Goal: Transaction & Acquisition: Book appointment/travel/reservation

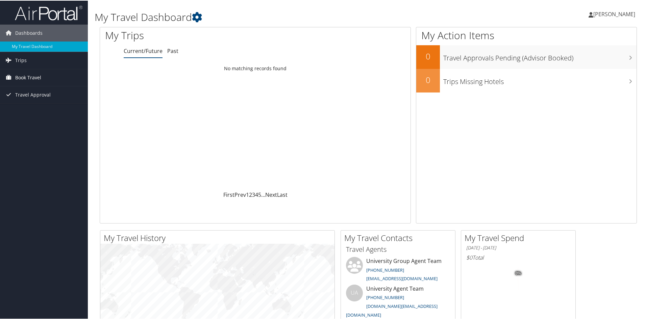
click at [39, 77] on span "Book Travel" at bounding box center [28, 77] width 26 height 17
click at [47, 92] on link "Agent Booking Request" at bounding box center [44, 91] width 88 height 10
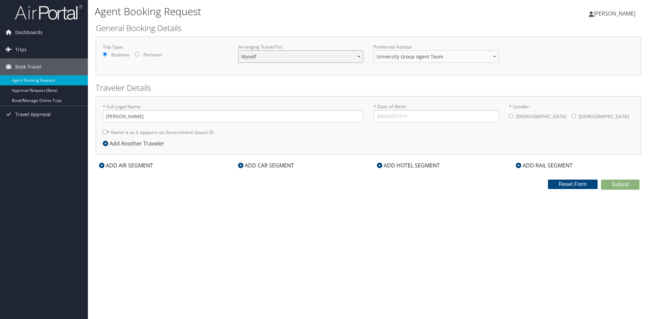
click at [294, 52] on select "Myself Another Traveler Guest Traveler" at bounding box center [300, 56] width 125 height 13
click at [191, 50] on div "Trip Type: Business Personal" at bounding box center [166, 53] width 136 height 18
click at [406, 51] on select "University Group Agent Team Group/Athletic Bookings University Agent Team" at bounding box center [435, 56] width 125 height 13
click at [373, 50] on select "University Group Agent Team Group/Athletic Bookings University Agent Team" at bounding box center [435, 56] width 125 height 13
click at [412, 58] on select "University Group Agent Team Group/Athletic Bookings University Agent Team" at bounding box center [435, 56] width 125 height 13
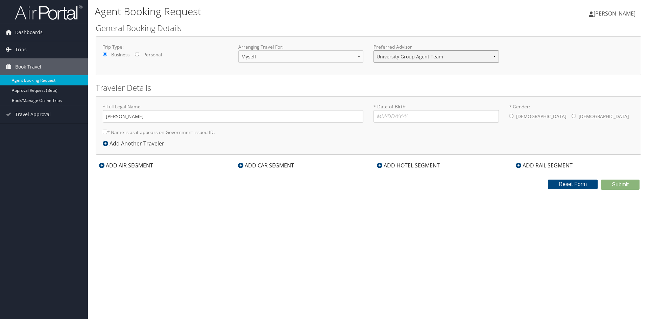
click at [373, 50] on select "University Group Agent Team Group/Athletic Bookings University Agent Team" at bounding box center [435, 56] width 125 height 13
click at [413, 59] on select "University Group Agent Team Group/Athletic Bookings University Agent Team" at bounding box center [435, 56] width 125 height 13
select select "[EMAIL_ADDRESS][DOMAIN_NAME]"
click at [373, 50] on select "University Group Agent Team Group/Athletic Bookings University Agent Team" at bounding box center [435, 56] width 125 height 13
click at [414, 78] on form "General Booking Details Trip Type: Business Personal Arranging Travel For: Myse…" at bounding box center [368, 106] width 545 height 168
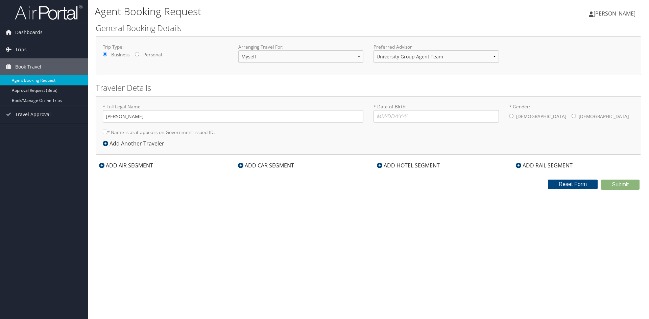
click at [150, 54] on label "Personal" at bounding box center [152, 54] width 19 height 7
click at [139, 54] on input "Personal" at bounding box center [137, 54] width 4 height 4
radio input "true"
click at [115, 55] on label "Business" at bounding box center [120, 54] width 18 height 7
click at [107, 55] on input "Business" at bounding box center [105, 54] width 4 height 4
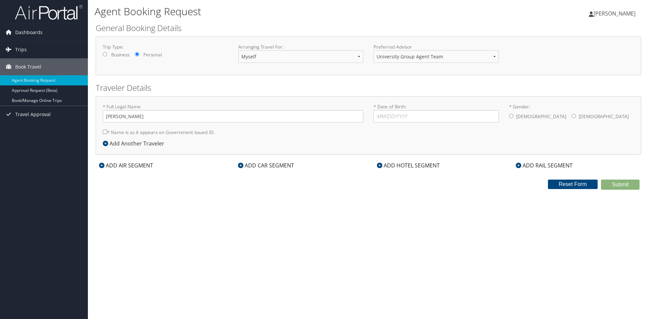
radio input "true"
click at [271, 51] on select "Myself Another Traveler Guest Traveler" at bounding box center [300, 56] width 125 height 13
select select "another"
click at [238, 50] on select "Myself Another Traveler Guest Traveler" at bounding box center [300, 56] width 125 height 13
drag, startPoint x: 278, startPoint y: 55, endPoint x: 280, endPoint y: 62, distance: 7.0
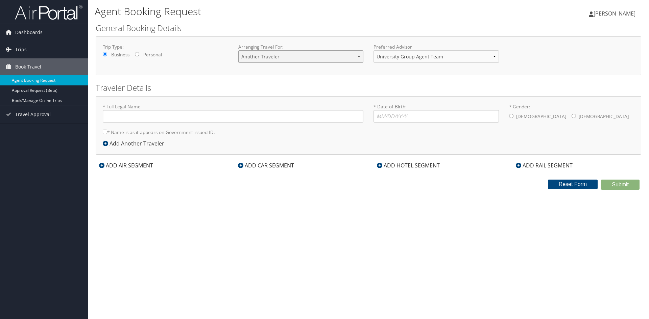
click at [278, 55] on select "Myself Another Traveler Guest Traveler" at bounding box center [300, 56] width 125 height 13
select select "guest"
click at [238, 50] on select "Myself Another Traveler Guest Traveler" at bounding box center [300, 56] width 125 height 13
drag, startPoint x: 400, startPoint y: 57, endPoint x: 401, endPoint y: 62, distance: 5.2
click at [400, 57] on select "University Group Agent Team Group/Athletic Bookings University Agent Team" at bounding box center [435, 56] width 125 height 13
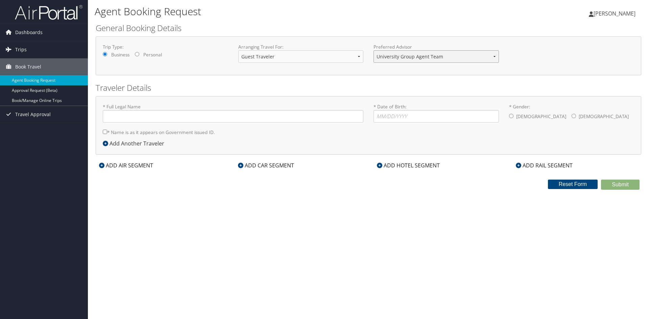
select select "universitygroups@cbtravel.com"
click at [373, 50] on select "University Group Agent Team Group/Athletic Bookings University Agent Team" at bounding box center [435, 56] width 125 height 13
click at [323, 57] on select "Myself Another Traveler Guest Traveler" at bounding box center [300, 56] width 125 height 13
select select "myself"
click at [238, 50] on select "Myself Another Traveler Guest Traveler" at bounding box center [300, 56] width 125 height 13
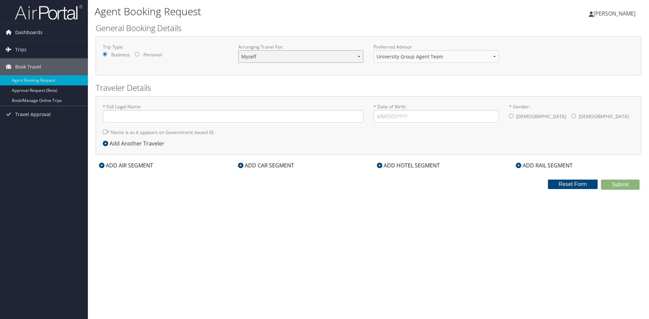
type input "Nolan C Henderson"
click at [380, 161] on form "General Booking Details Trip Type: Business Personal Arranging Travel For: Myse…" at bounding box center [368, 106] width 545 height 168
click at [47, 115] on span "Travel Approval" at bounding box center [32, 114] width 35 height 17
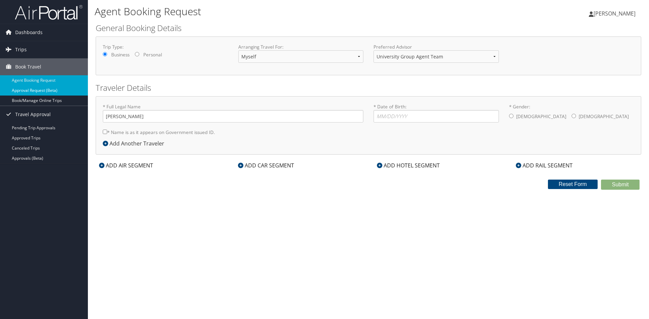
click at [51, 91] on link "Approval Request (Beta)" at bounding box center [44, 91] width 88 height 10
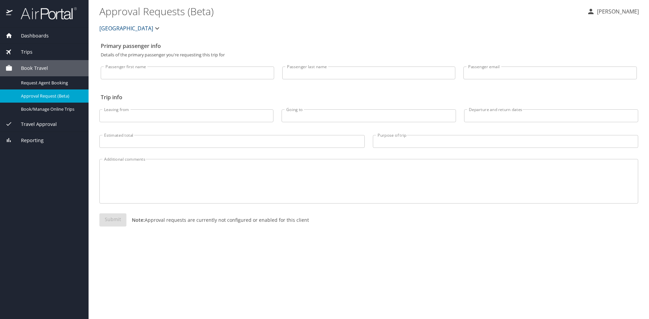
click at [153, 28] on span "[GEOGRAPHIC_DATA]" at bounding box center [126, 28] width 54 height 9
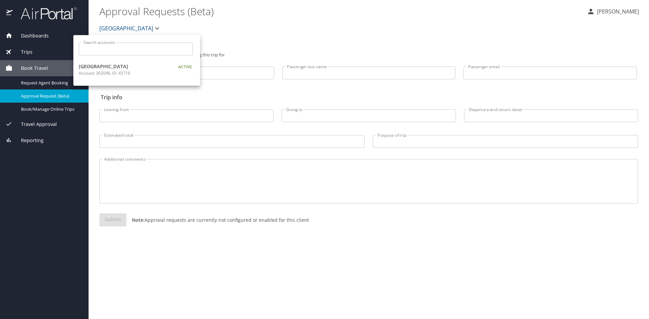
click at [268, 35] on div at bounding box center [324, 159] width 649 height 319
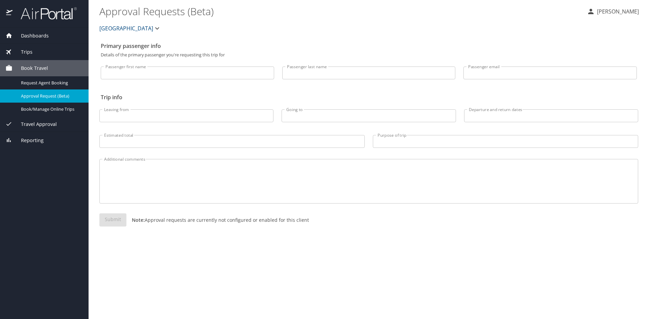
click at [626, 13] on p "Nolan Henderson" at bounding box center [617, 11] width 44 height 8
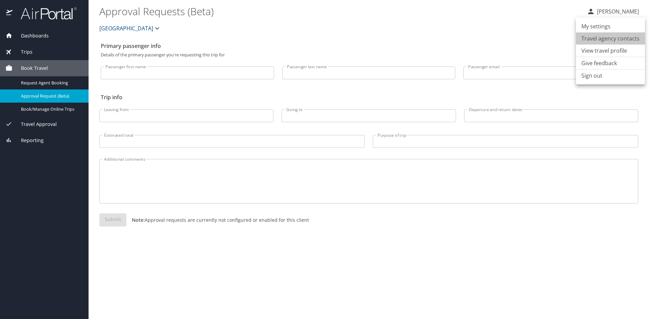
click at [618, 43] on li "Travel agency contacts" at bounding box center [610, 38] width 69 height 12
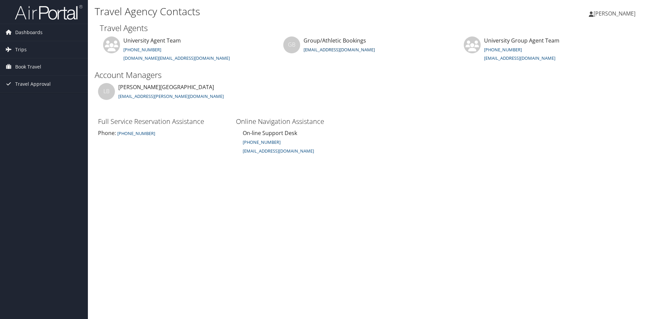
click at [343, 51] on link "[EMAIL_ADDRESS][DOMAIN_NAME]" at bounding box center [338, 50] width 71 height 6
drag, startPoint x: 444, startPoint y: 47, endPoint x: 409, endPoint y: 54, distance: 36.5
click at [444, 47] on li "GB Group/Athletic Bookings [EMAIL_ADDRESS][DOMAIN_NAME]" at bounding box center [370, 49] width 180 height 27
click at [367, 49] on link "[EMAIL_ADDRESS][DOMAIN_NAME]" at bounding box center [338, 50] width 71 height 6
click at [50, 31] on link "Dashboards" at bounding box center [44, 32] width 88 height 17
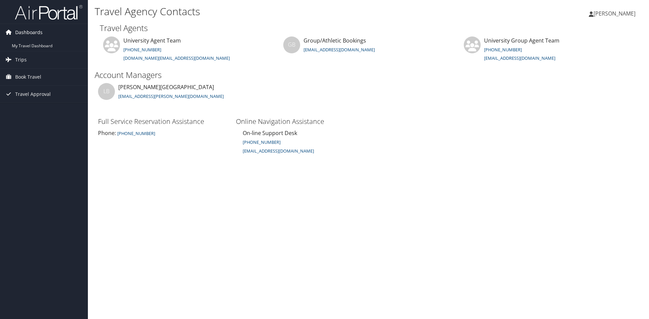
click at [50, 31] on link "Dashboards" at bounding box center [44, 32] width 88 height 17
click at [43, 33] on link "Dashboards" at bounding box center [44, 32] width 88 height 17
click at [45, 44] on link "My Travel Dashboard" at bounding box center [44, 46] width 88 height 10
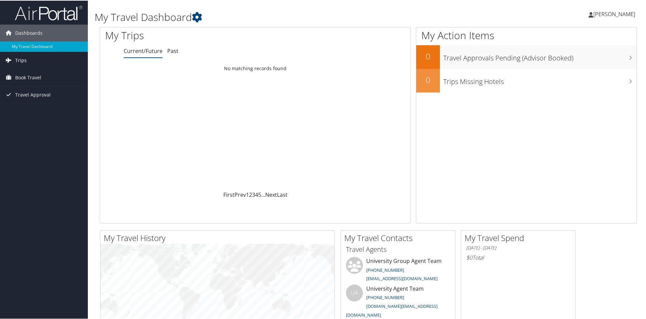
click at [68, 59] on link "Trips" at bounding box center [44, 59] width 88 height 17
click at [61, 104] on link "Book Travel" at bounding box center [44, 107] width 88 height 17
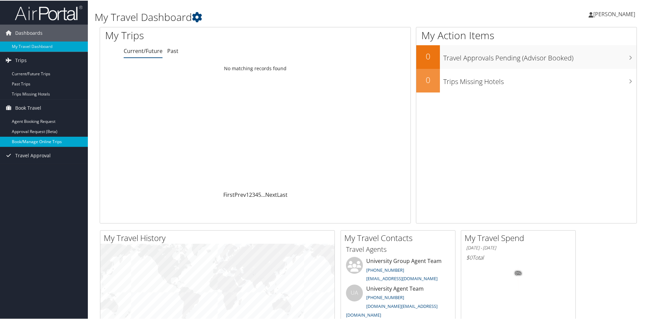
click at [53, 140] on link "Book/Manage Online Trips" at bounding box center [44, 141] width 88 height 10
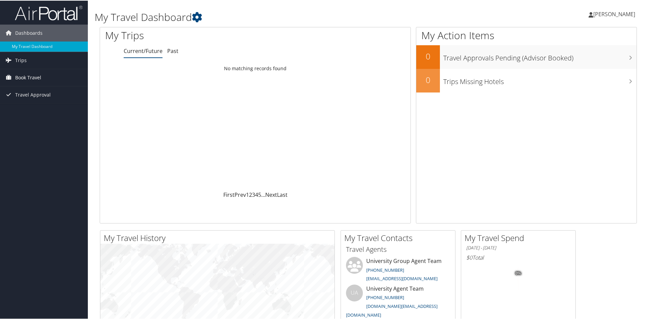
click at [43, 76] on link "Book Travel" at bounding box center [44, 77] width 88 height 17
click at [42, 111] on link "Book/Manage Online Trips" at bounding box center [44, 111] width 88 height 10
